Goal: Complete application form

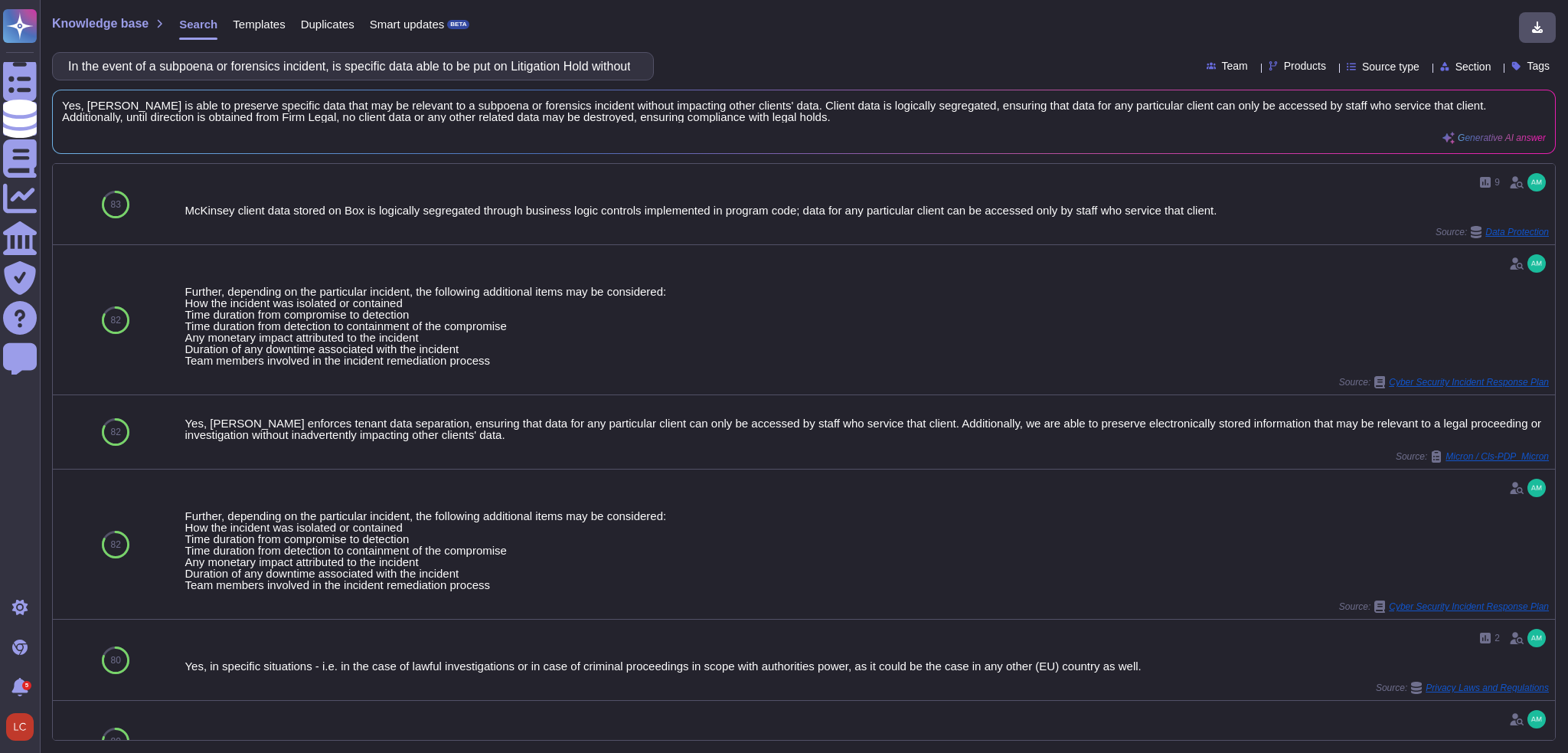
click at [438, 67] on input "In the event of a subpoena or forensics incident, is specific data able to be p…" at bounding box center [349, 65] width 578 height 27
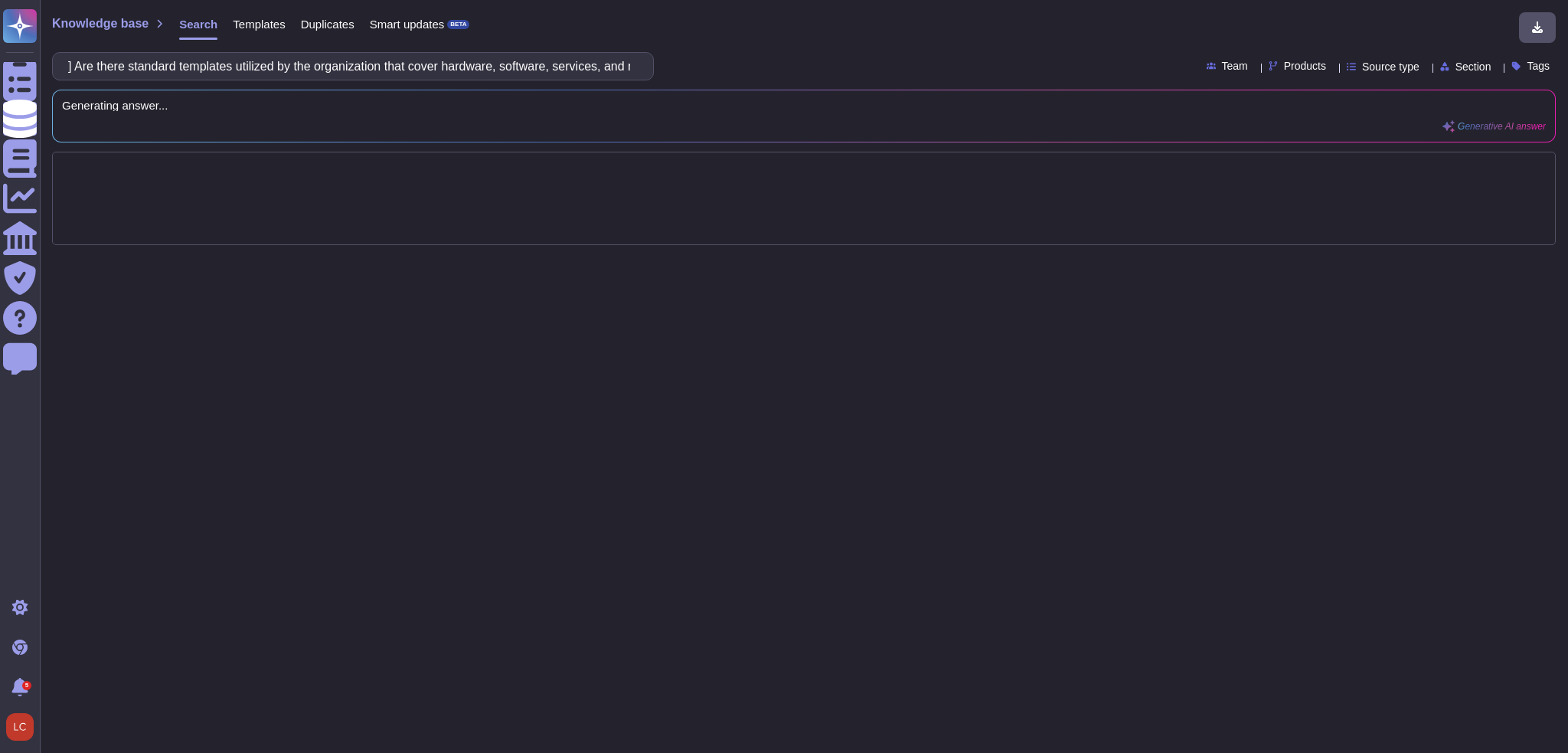
scroll to position [0, 429]
type input "] Are there standard templates utilized by the organization that cover hardware…"
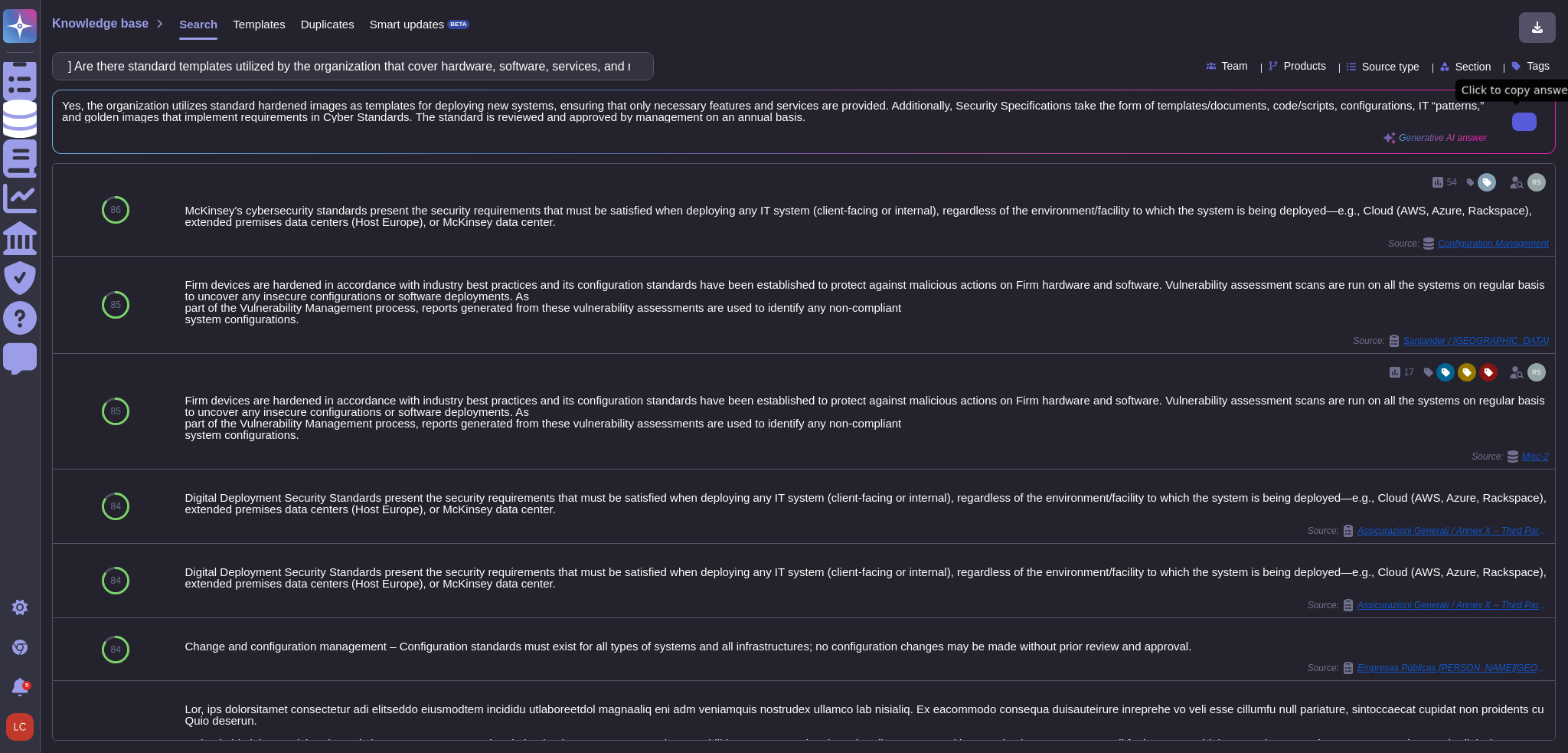
click at [1534, 122] on button at bounding box center [1524, 121] width 25 height 19
click at [221, 62] on input "] Are there standard templates utilized by the organization that cover hardware…" at bounding box center [349, 65] width 578 height 27
paste input "Has management approved a physical security program that is communicated to all…"
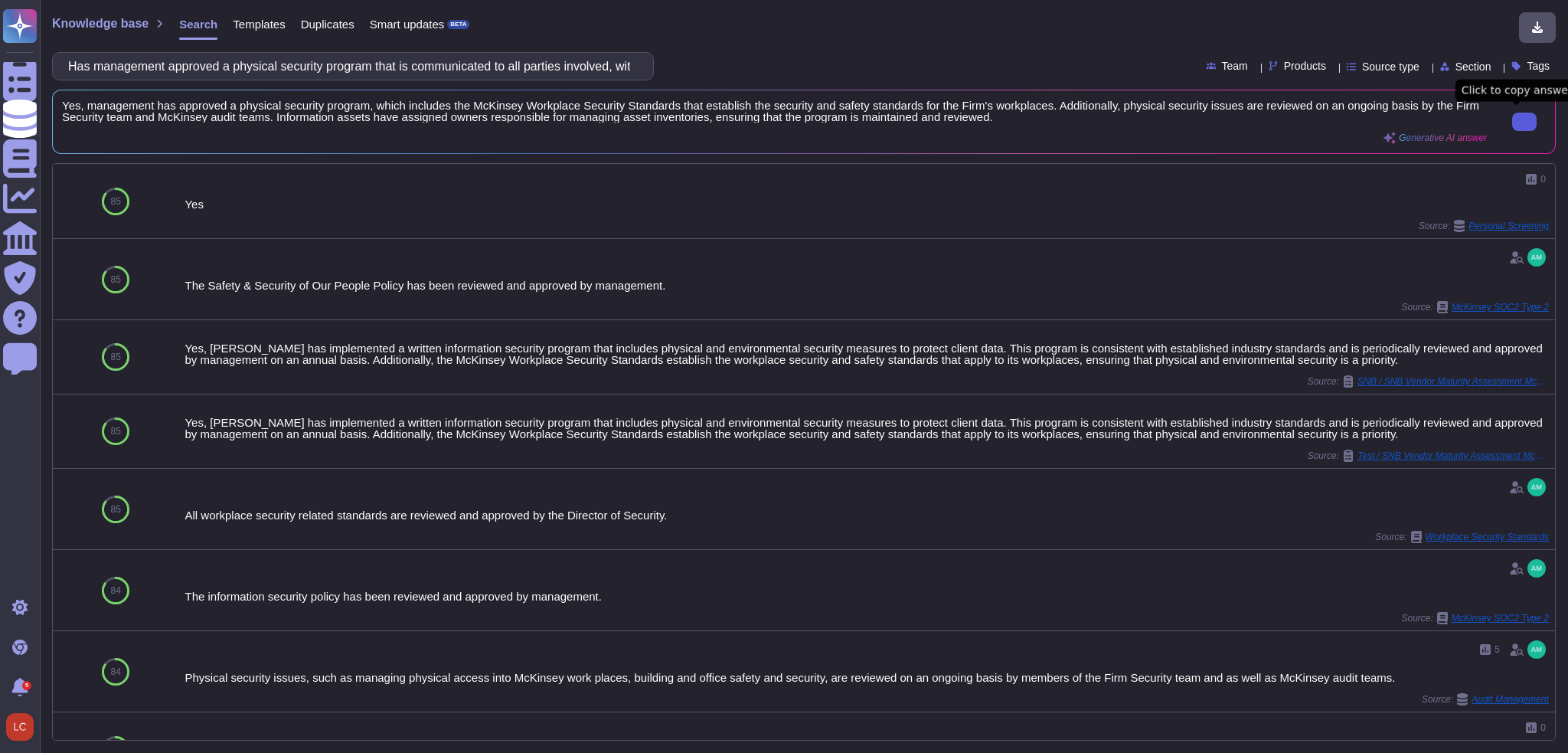
type input "Has management approved a physical security program that is communicated to all…"
click at [299, 62] on input "Has management approved a physical security program that is communicated to all…" at bounding box center [349, 65] width 578 height 27
paste input "Does the organization have a problem management lifecycle process and ticketing…"
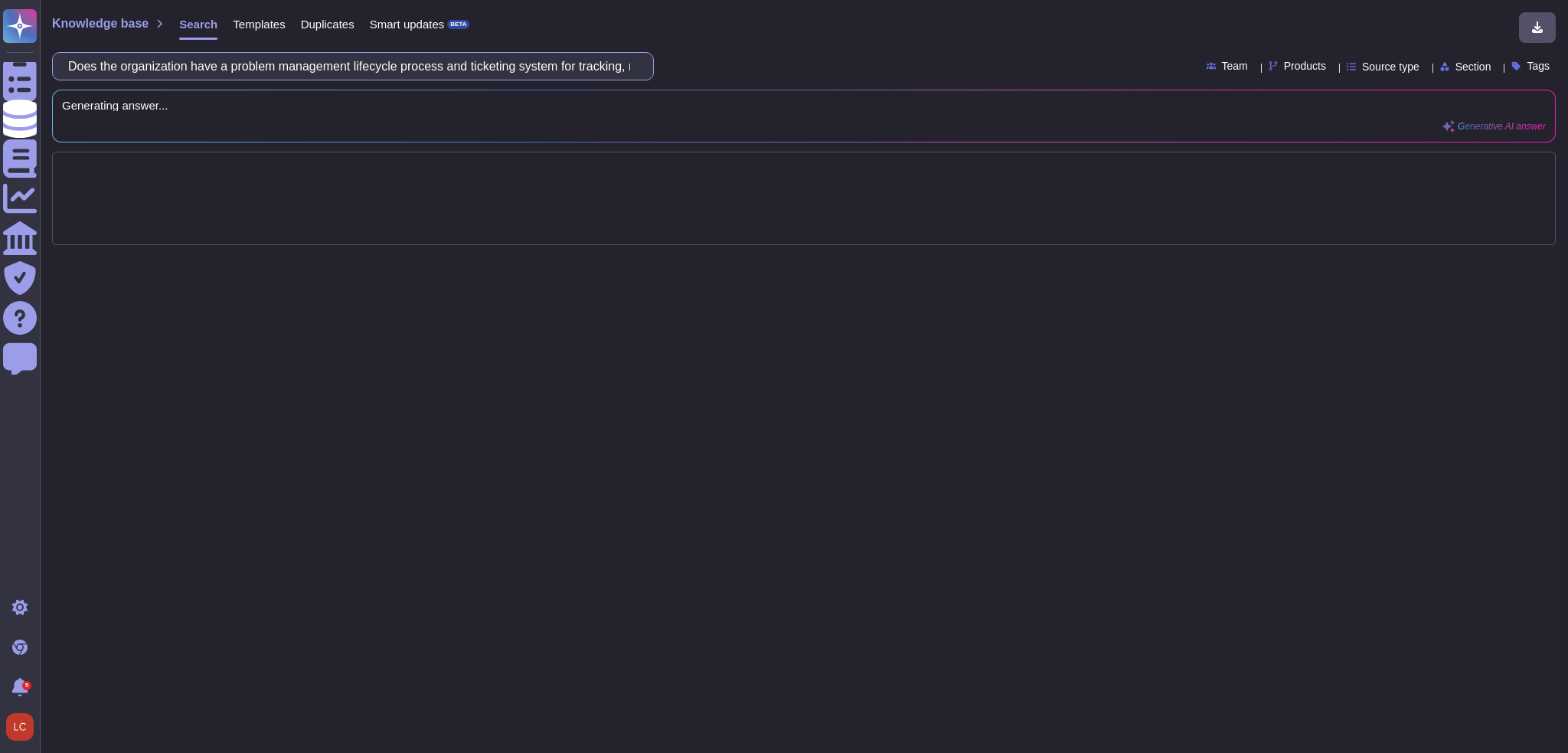
scroll to position [0, 275]
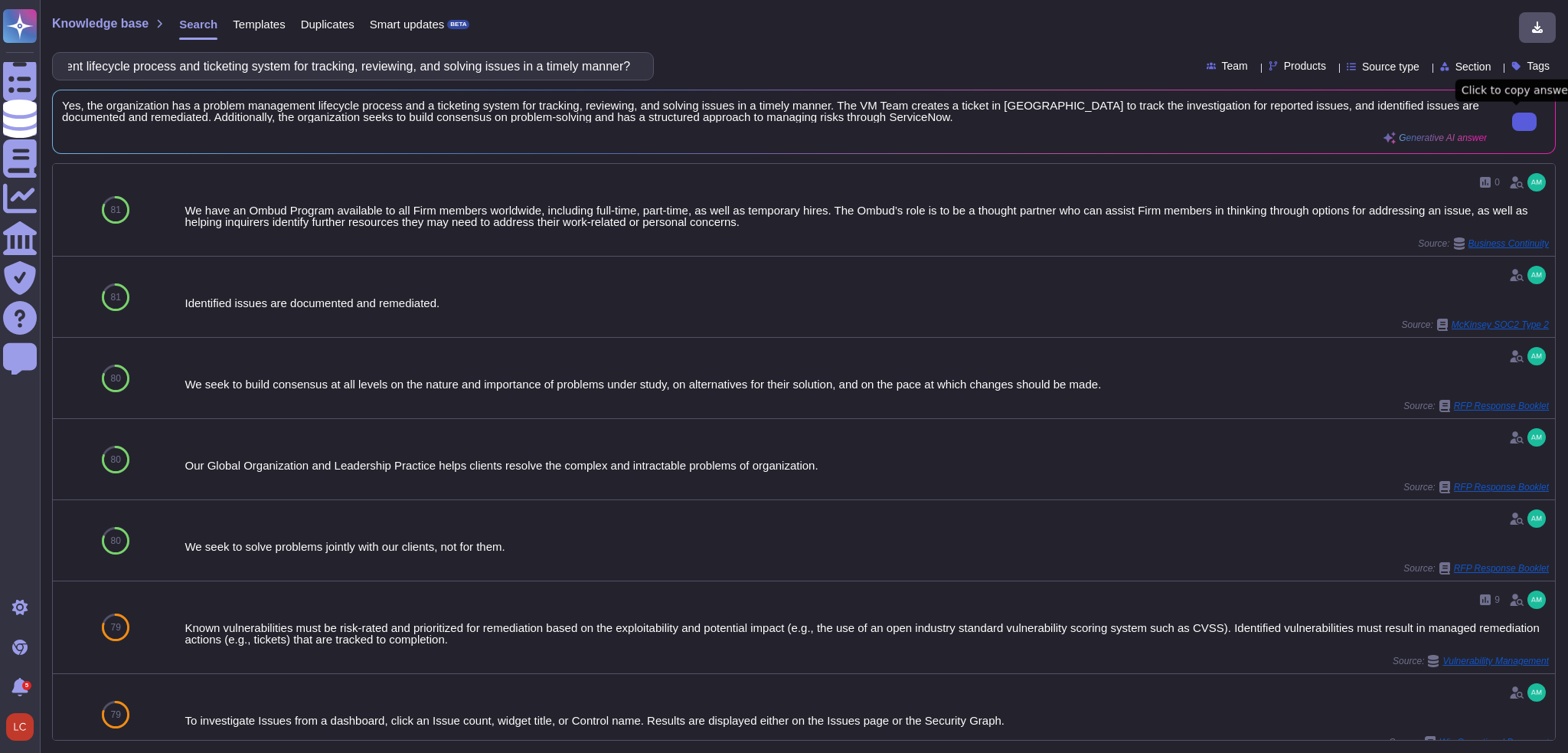
type input "Does the organization have a problem management lifecycle process and ticketing…"
click at [1512, 124] on button at bounding box center [1524, 121] width 25 height 19
click at [307, 72] on input "Does the organization have a problem management lifecycle process and ticketing…" at bounding box center [349, 65] width 578 height 27
paste input "Are requests for granting access documented, retained and retrievable for audit…"
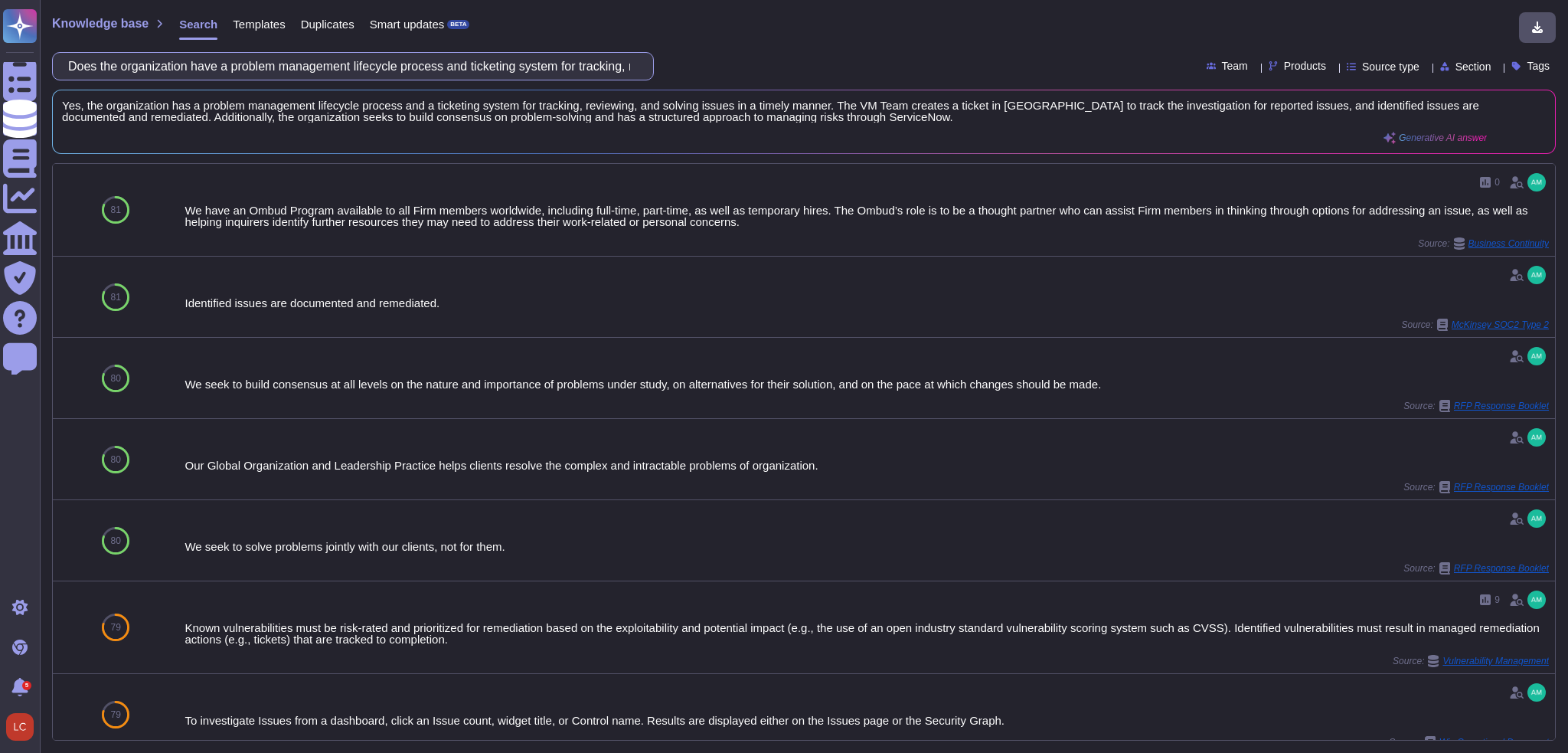
scroll to position [0, 91]
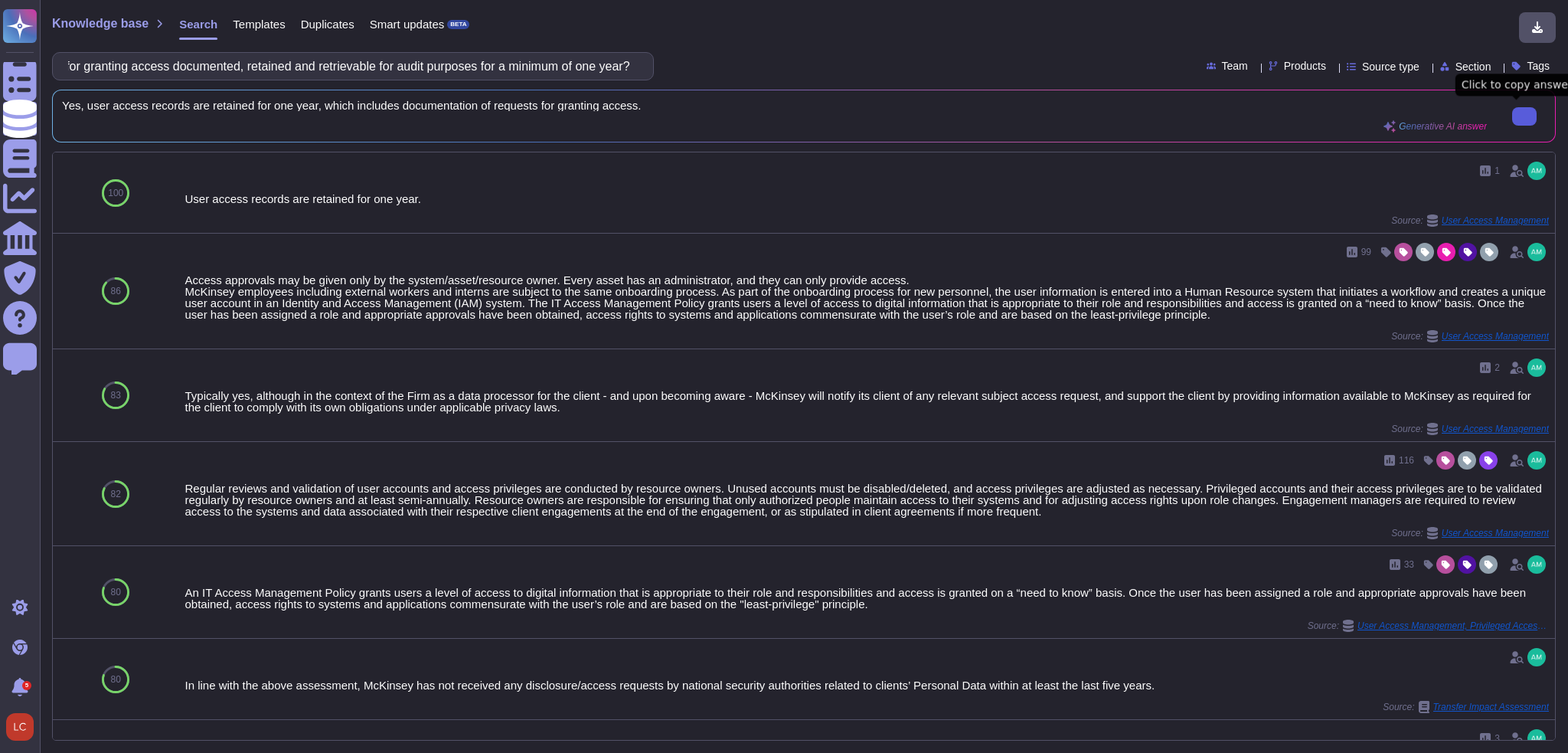
type input "Are requests for granting access documented, retained and retrievable for audit…"
click at [215, 68] on input "Are requests for granting access documented, retained and retrievable for audit…" at bounding box center [349, 65] width 578 height 27
paste input "Does the password policy require password expiration [DATE] or less"
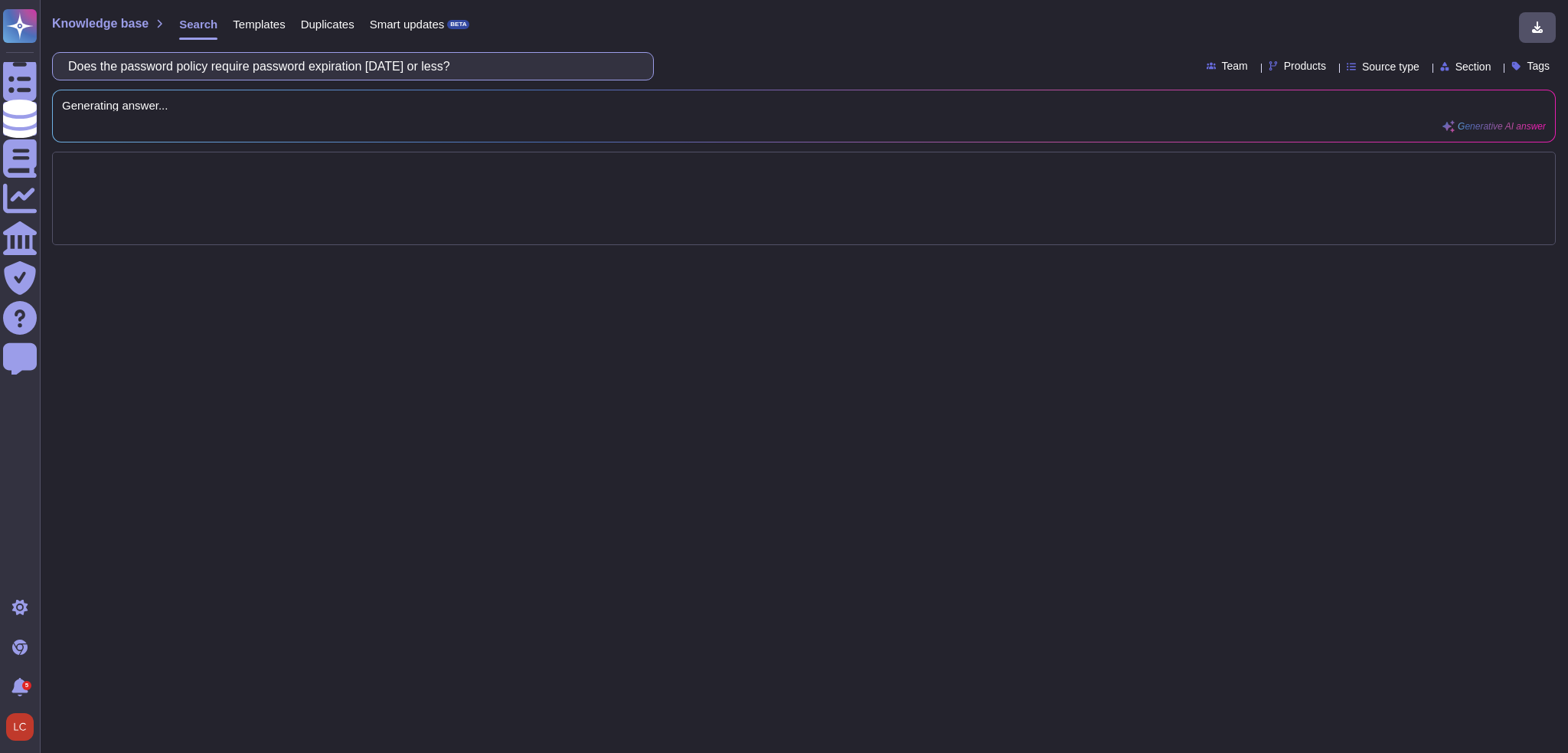
click at [215, 68] on input "Does the password policy require password expiration [DATE] or less?" at bounding box center [349, 65] width 578 height 27
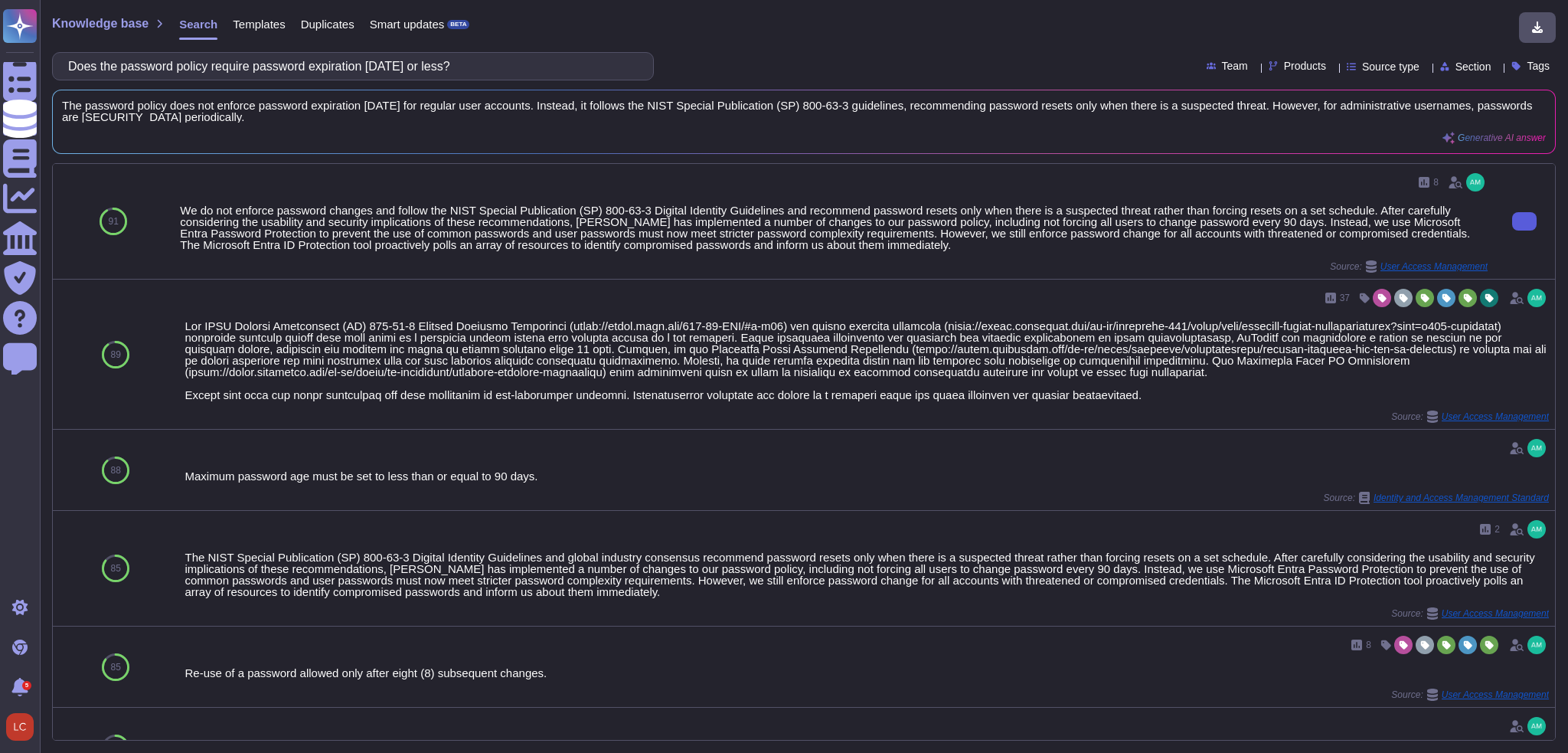
type input "Does the password policy require password expiration [DATE] or less?"
click at [1524, 221] on icon at bounding box center [1524, 221] width 0 height 0
click at [562, 67] on input "Does the password policy require password expiration [DATE] or less?" at bounding box center [349, 65] width 578 height 27
paste input "Is Multi-Factor Authentication (MFA) utilized"
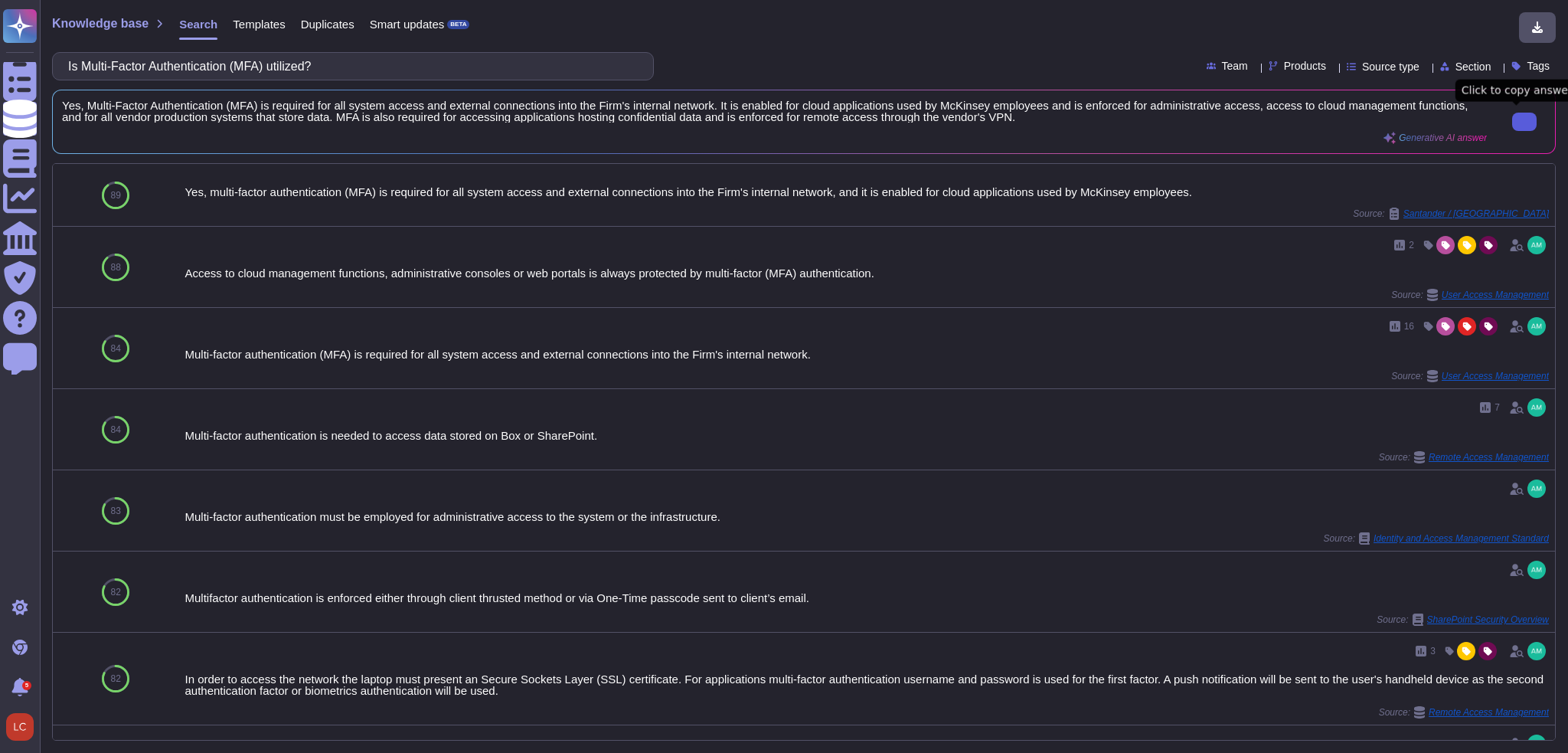
click at [339, 69] on input "Is Multi-Factor Authentication (MFA) utilized?" at bounding box center [349, 65] width 578 height 27
paste input "Are developers permitted to access production environments, including read only…"
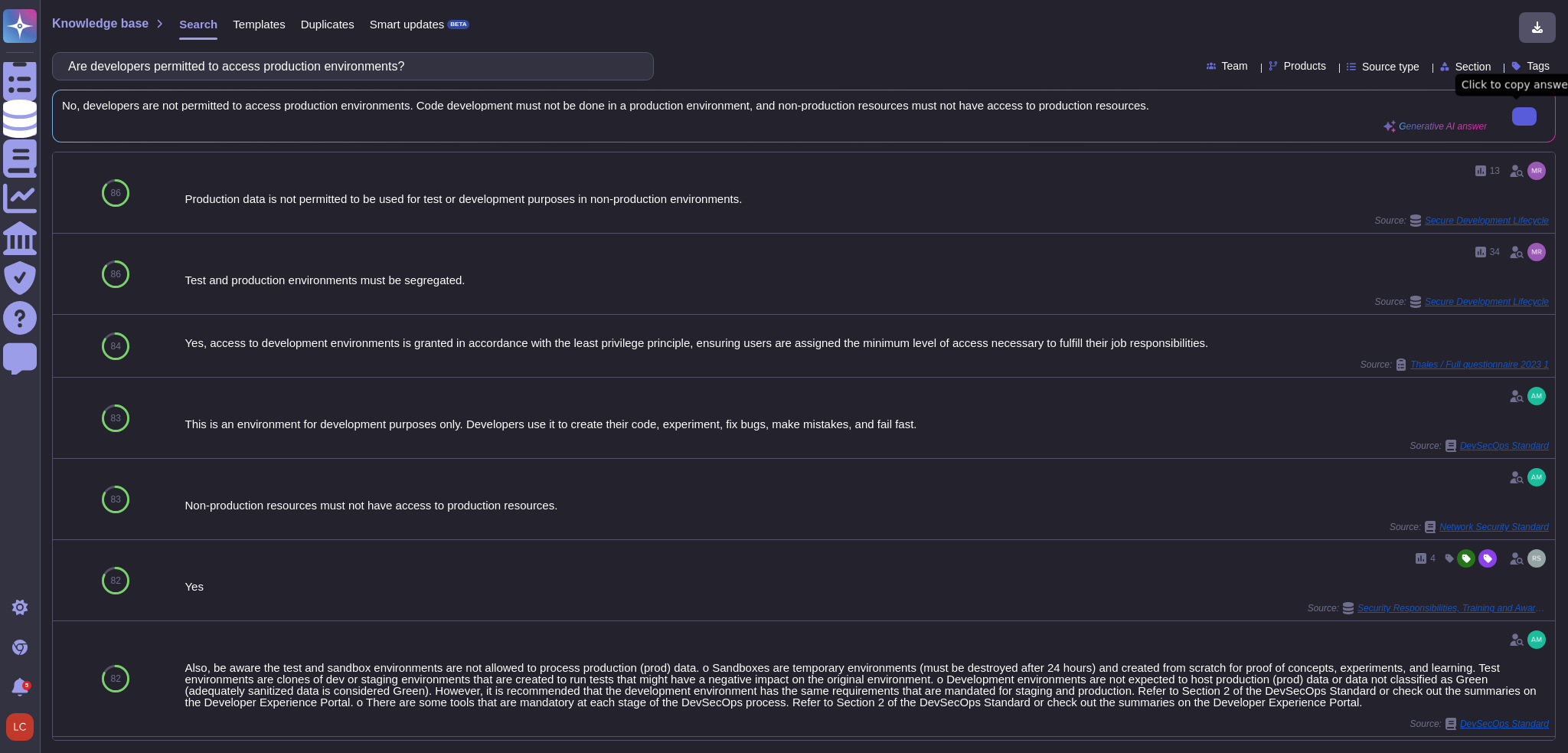
click at [1514, 107] on button at bounding box center [1524, 116] width 25 height 19
drag, startPoint x: 1514, startPoint y: 107, endPoint x: 980, endPoint y: -70, distance: 562.6
click at [478, 64] on input "Are developers permitted to access production environments?" at bounding box center [349, 65] width 578 height 27
paste input "Is there a staffed form of communications (e.g., e-mail, web form, phone, etc.)…"
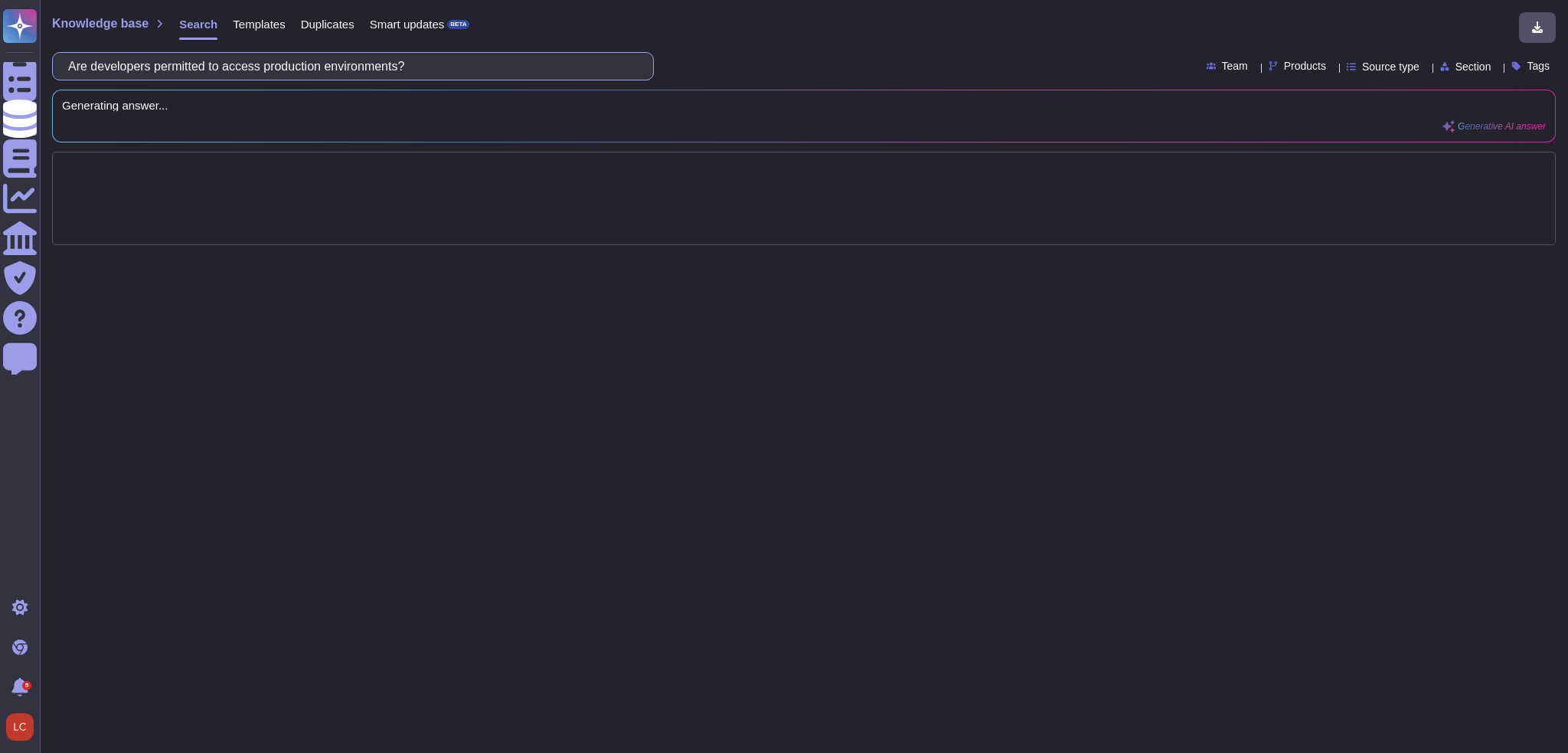
scroll to position [0, 240]
click at [263, 66] on input "Is there a staffed form of communications (e.g., e-mail, web form, phone, etc.)…" at bounding box center [349, 65] width 578 height 27
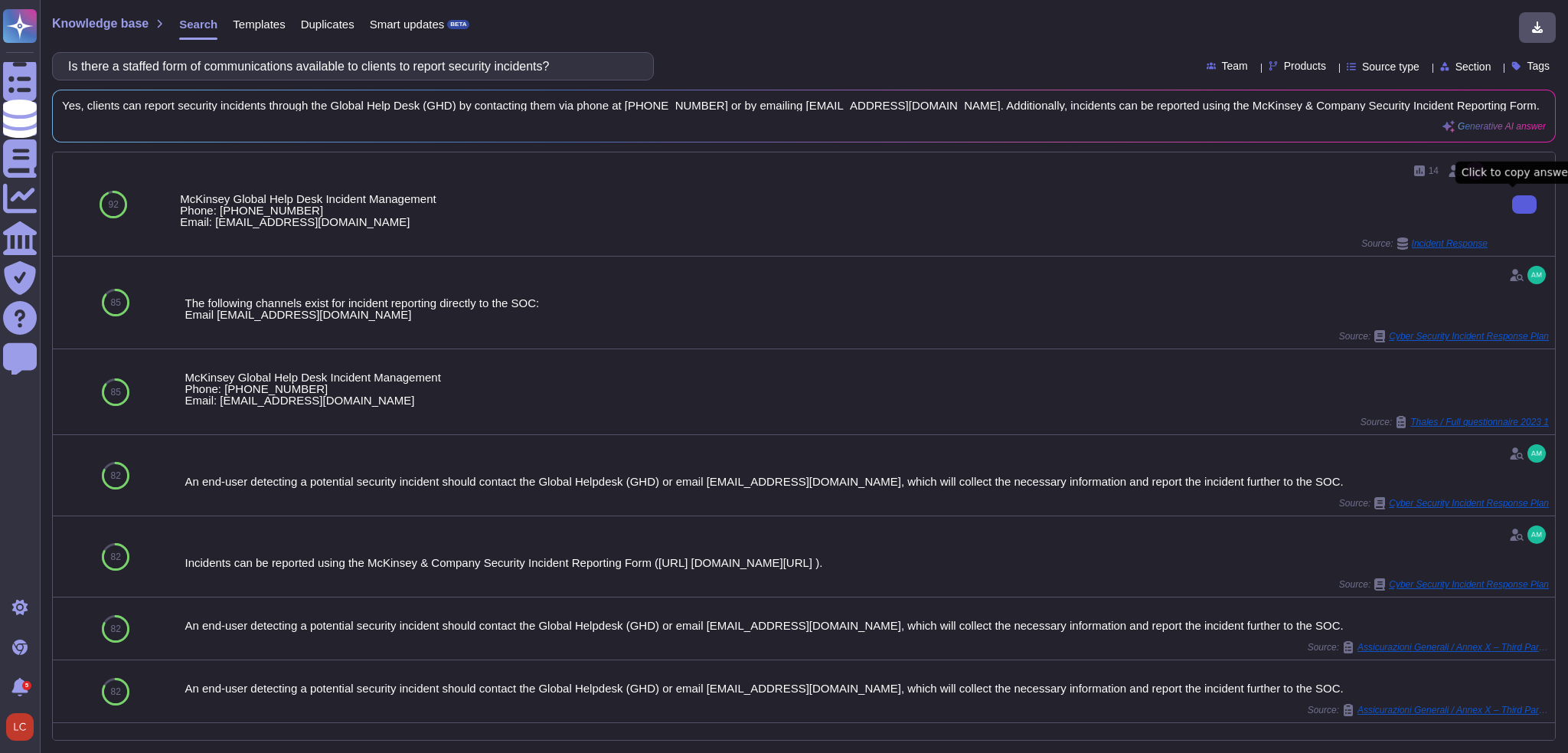
type input "Is there a staffed form of communications available to clients to report securi…"
click at [1524, 204] on icon at bounding box center [1524, 204] width 0 height 0
